Goal: Information Seeking & Learning: Stay updated

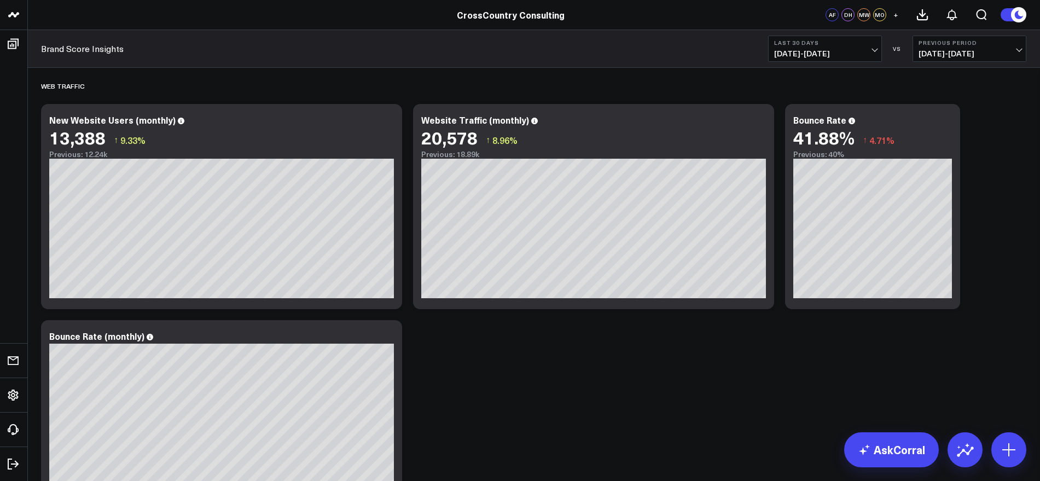
click at [876, 49] on span "[DATE] - [DATE]" at bounding box center [825, 53] width 102 height 9
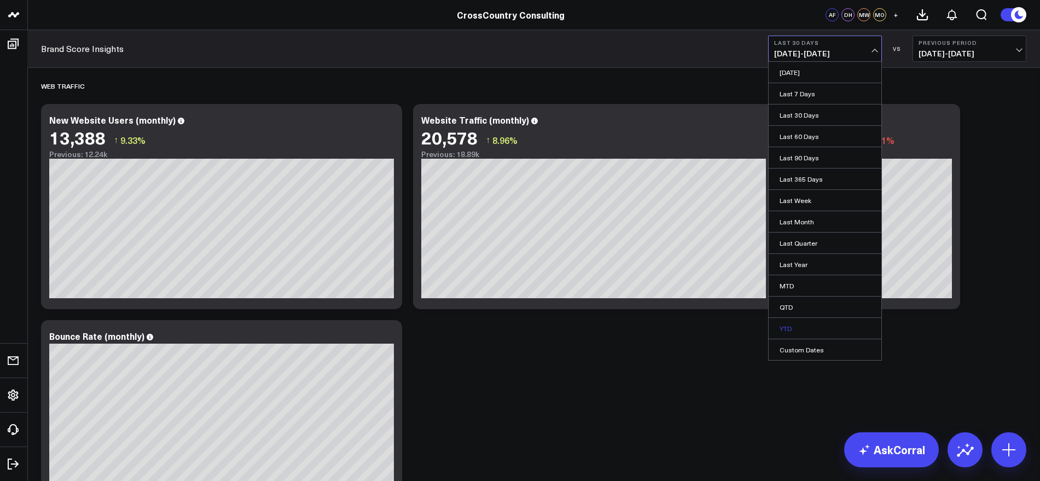
click at [792, 324] on link "YTD" at bounding box center [825, 328] width 113 height 21
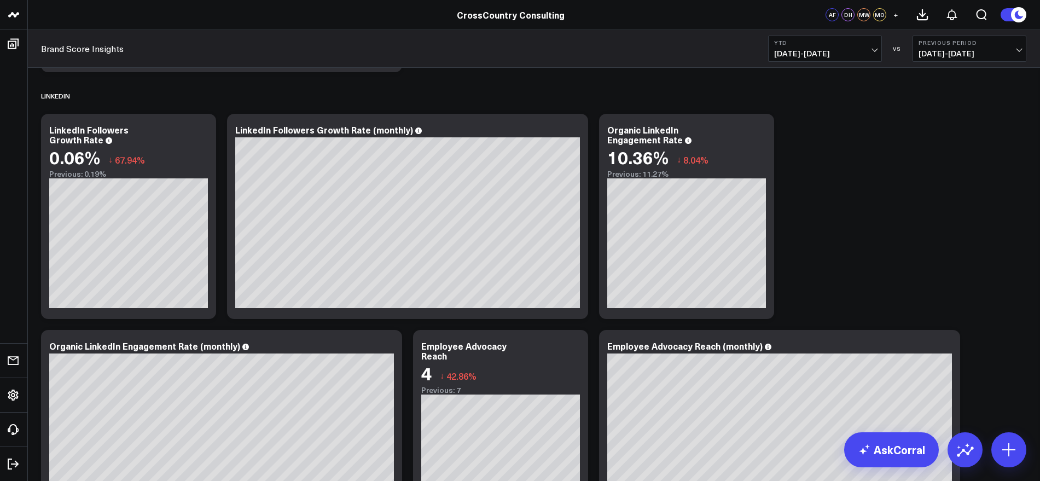
scroll to position [684, 0]
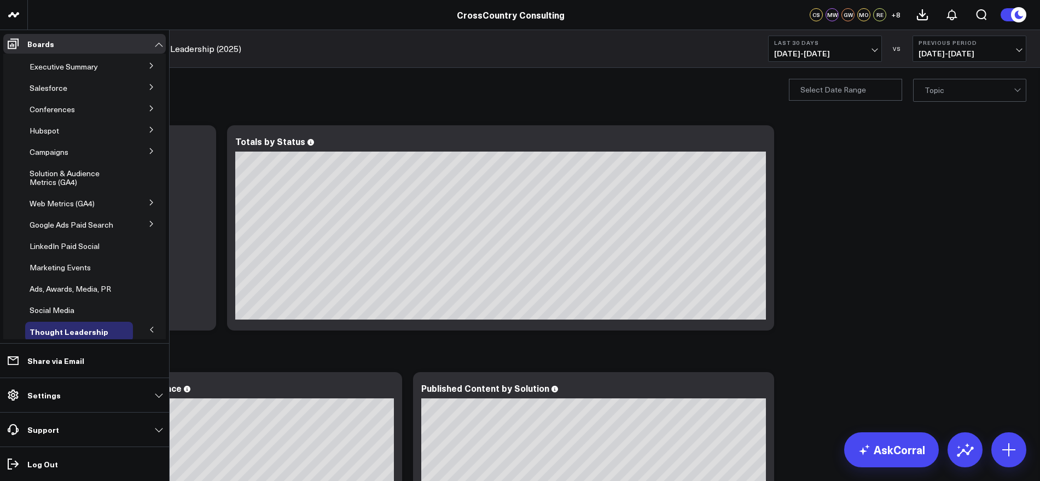
click at [148, 200] on icon at bounding box center [151, 202] width 7 height 7
click at [72, 222] on span "AI & LLM Metrics" at bounding box center [66, 223] width 60 height 10
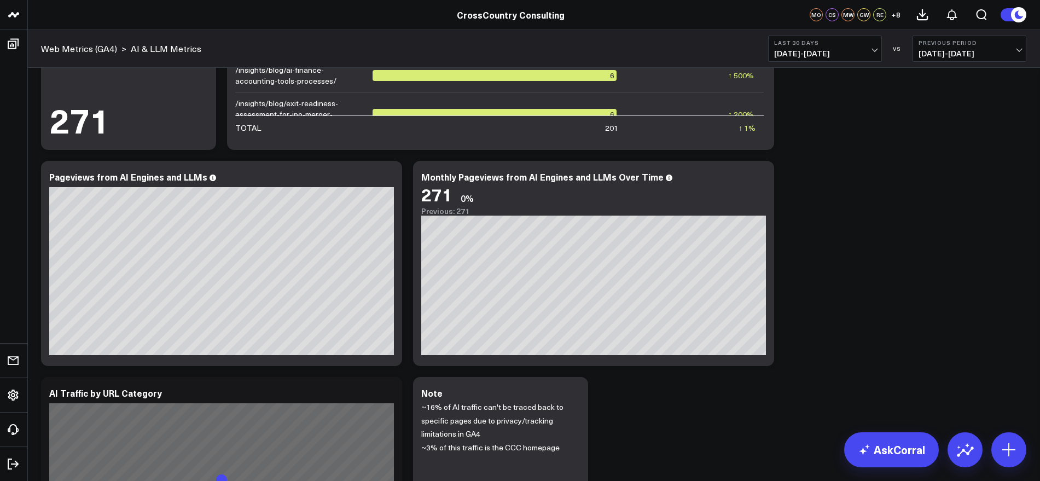
scroll to position [309, 0]
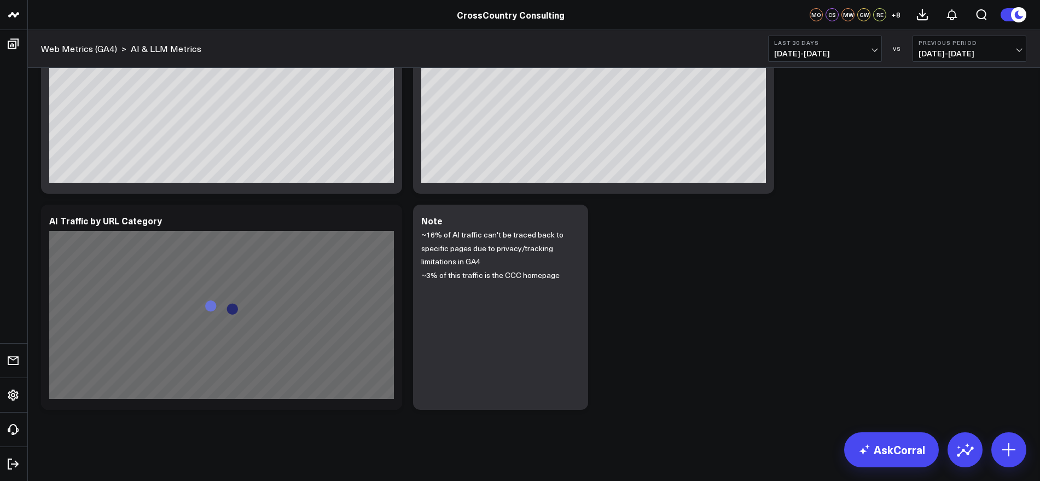
click at [876, 49] on span "[DATE] - [DATE]" at bounding box center [825, 53] width 102 height 9
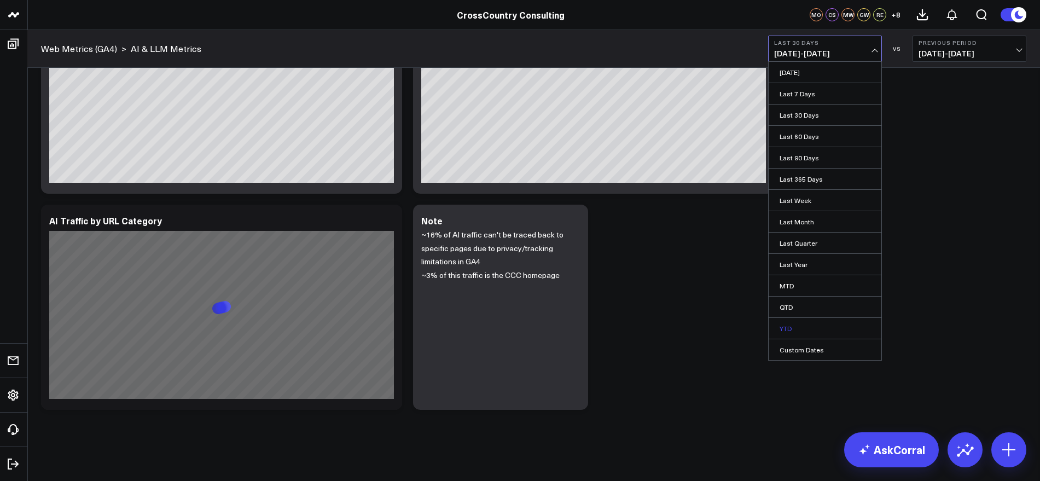
click at [795, 325] on link "YTD" at bounding box center [825, 328] width 113 height 21
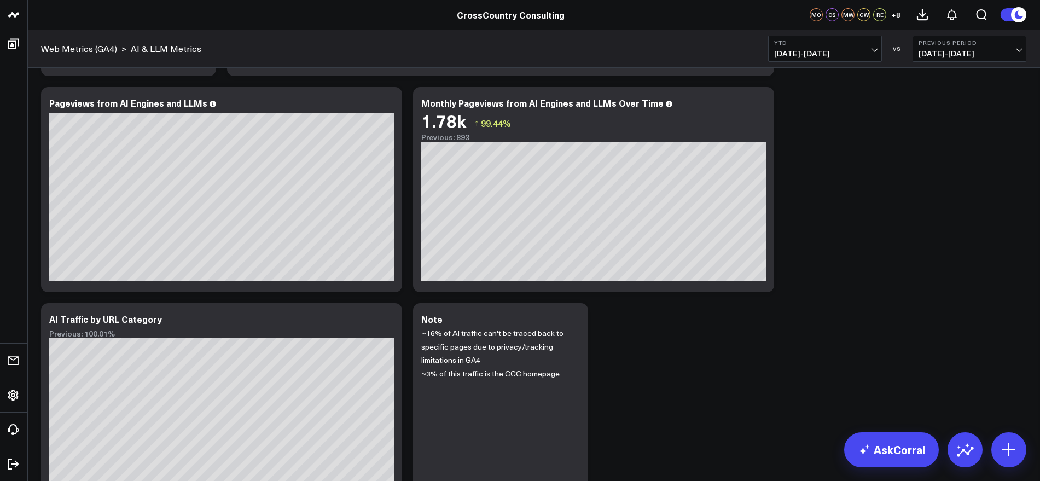
scroll to position [68, 0]
